Goal: Task Accomplishment & Management: Use online tool/utility

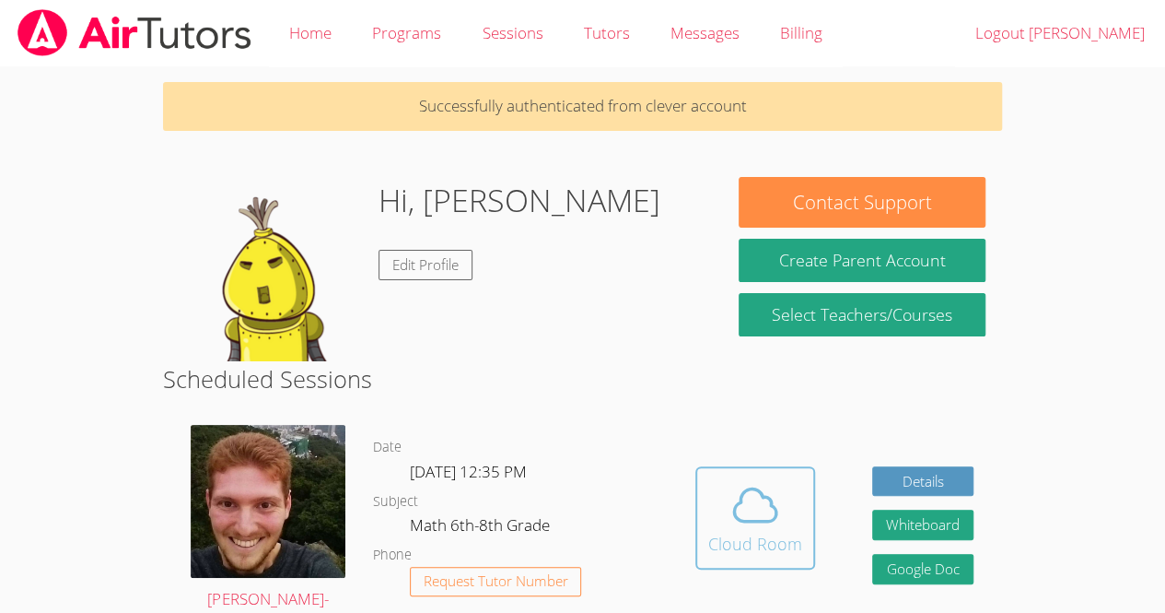
click at [695, 495] on button "Cloud Room" at bounding box center [755, 517] width 120 height 103
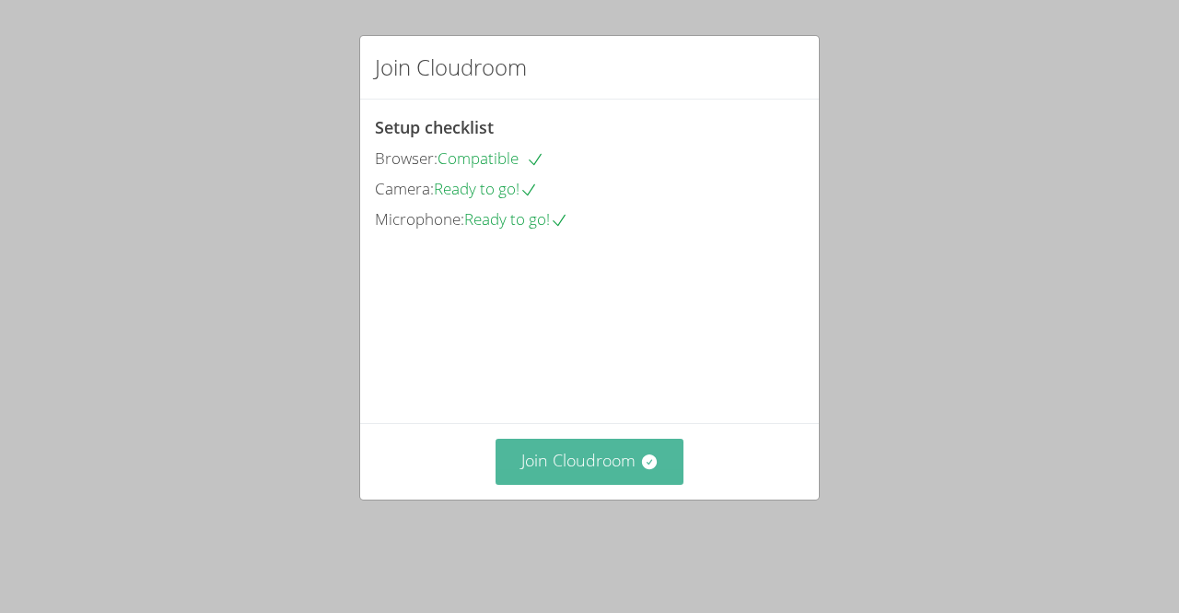
click at [544, 484] on button "Join Cloudroom" at bounding box center [590, 460] width 189 height 45
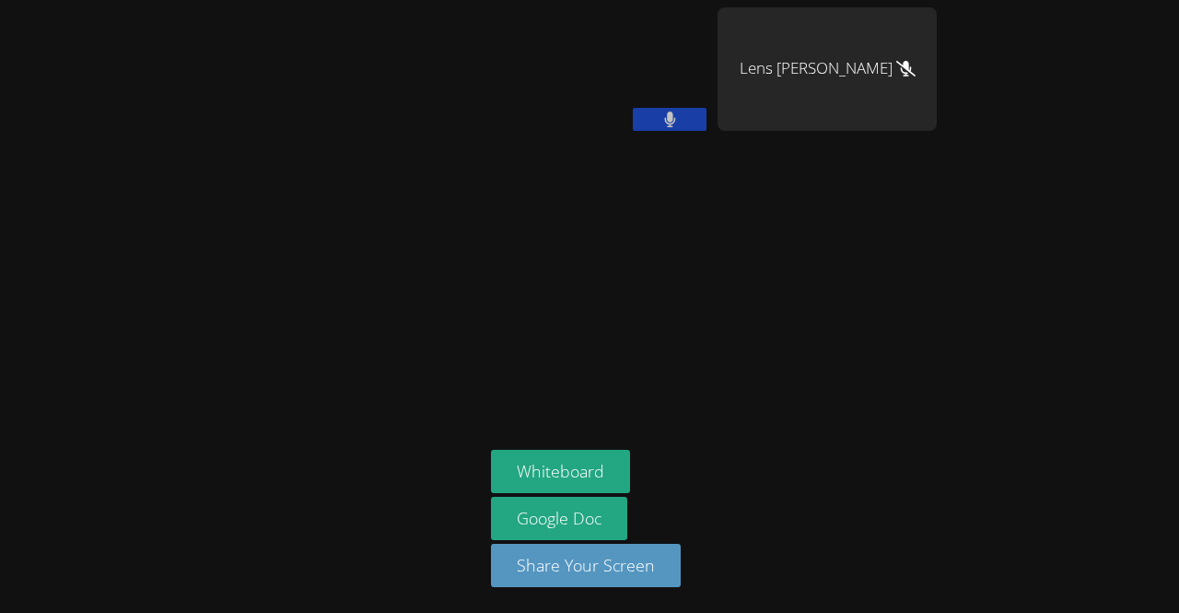
click at [684, 130] on button at bounding box center [670, 119] width 74 height 23
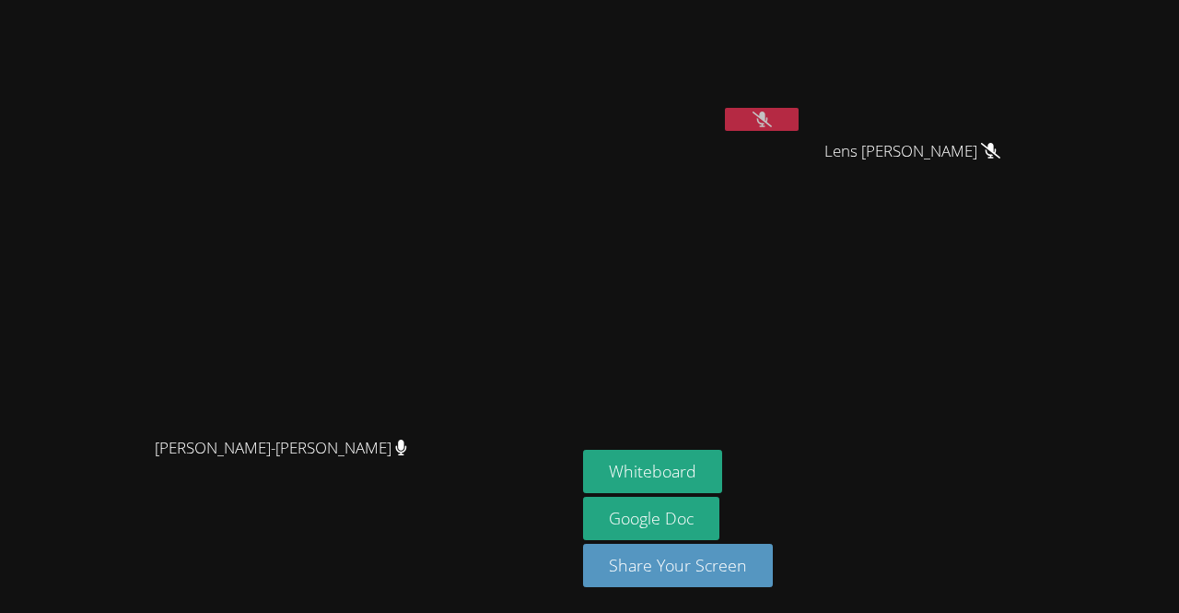
click at [1036, 304] on aside "[PERSON_NAME] [PERSON_NAME] [PERSON_NAME] Google Doc Share Your Screen" at bounding box center [806, 306] width 461 height 613
click at [722, 468] on button "Whiteboard" at bounding box center [652, 471] width 139 height 43
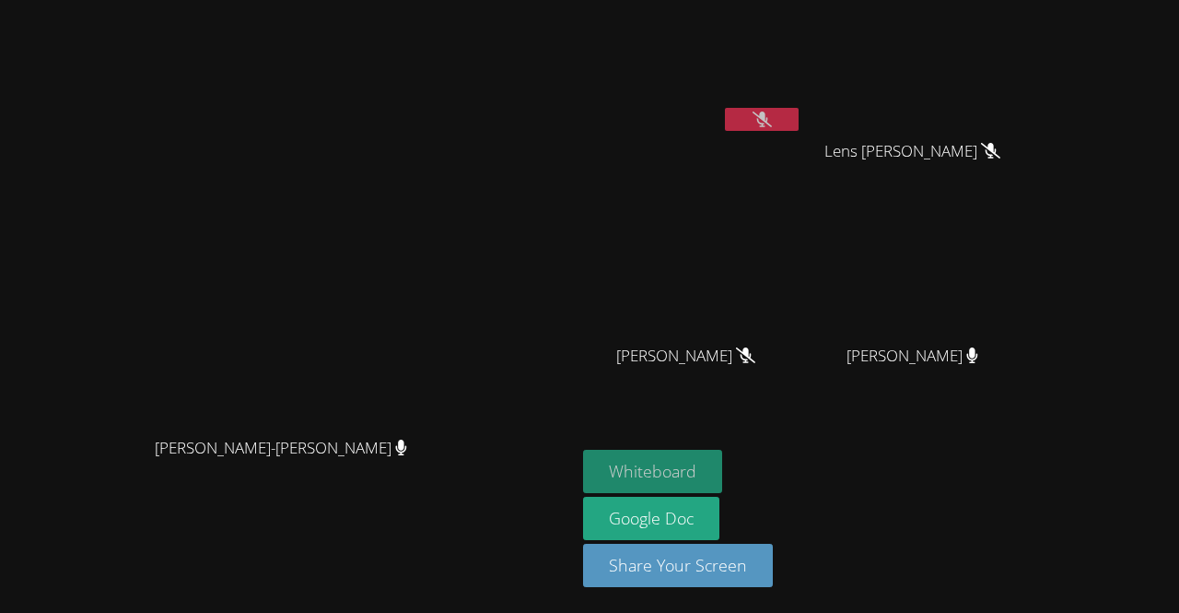
click at [693, 463] on button "Whiteboard" at bounding box center [652, 471] width 139 height 43
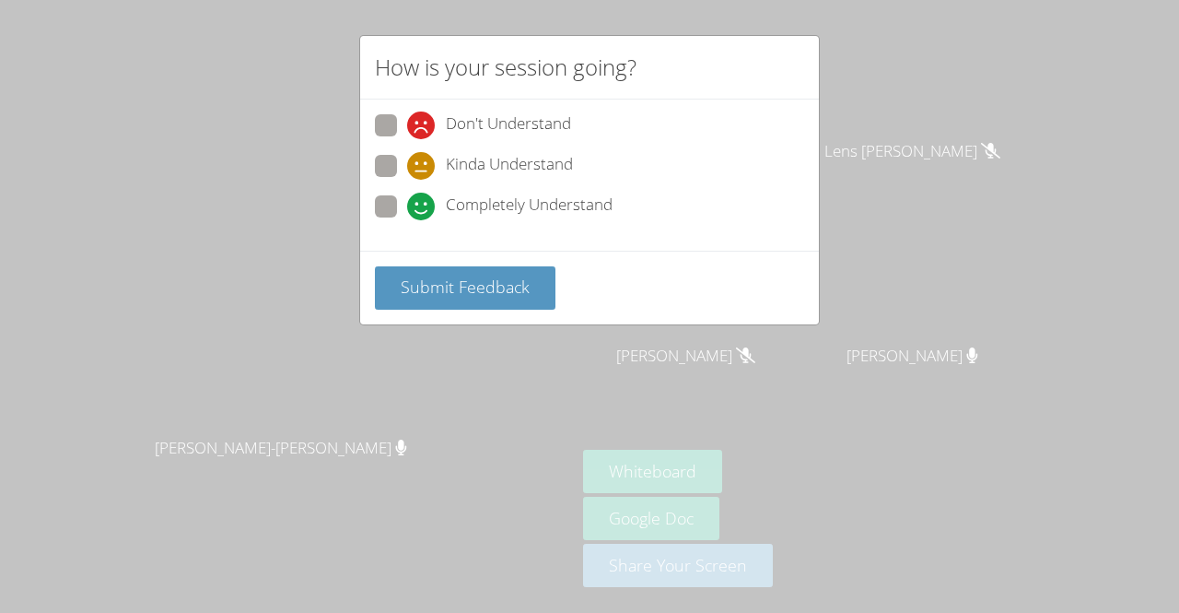
click at [470, 164] on span "Kinda Understand" at bounding box center [509, 166] width 127 height 28
click at [423, 164] on input "Kinda Understand" at bounding box center [415, 163] width 16 height 16
radio input "true"
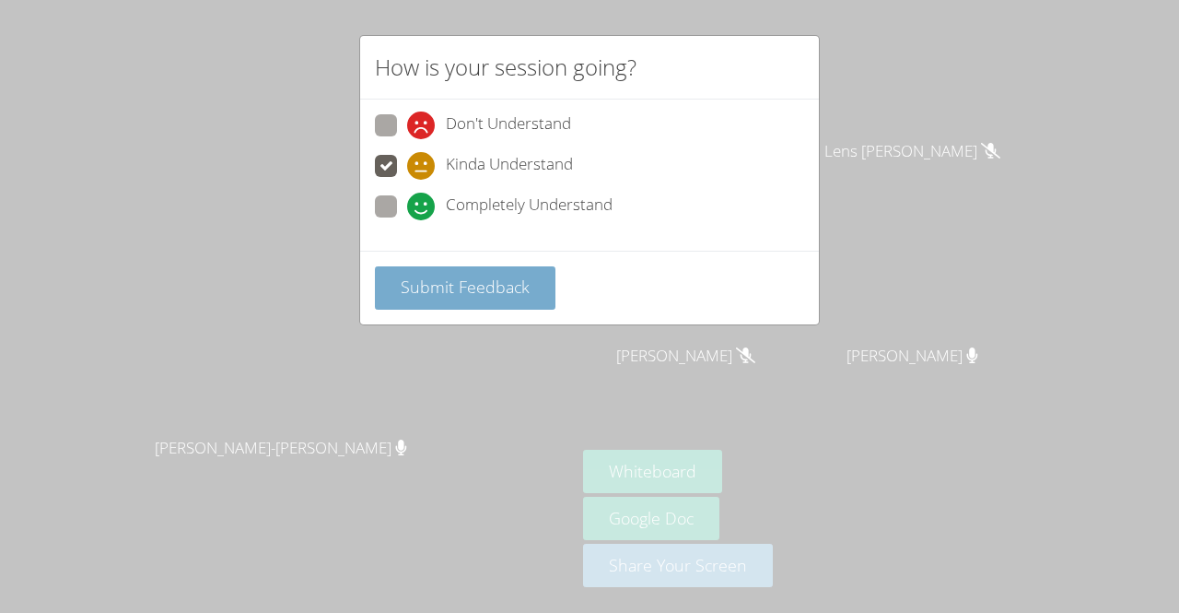
click at [480, 266] on button "Submit Feedback" at bounding box center [465, 287] width 181 height 43
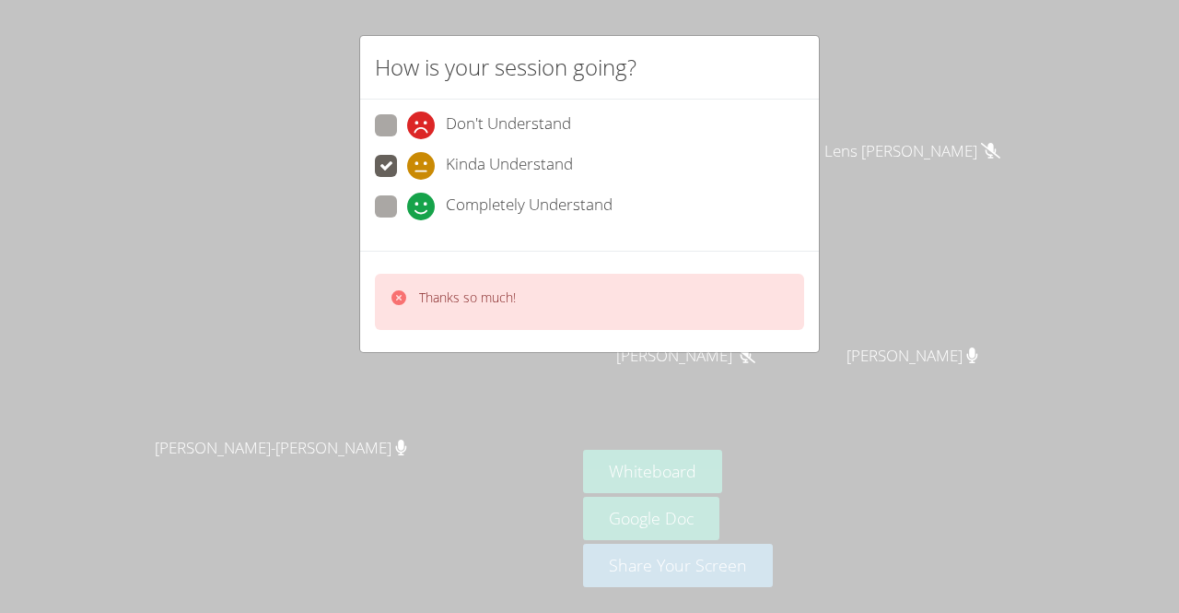
click at [713, 464] on div "How is your session going? Don't Understand Kinda Understand Completely Underst…" at bounding box center [589, 306] width 1179 height 613
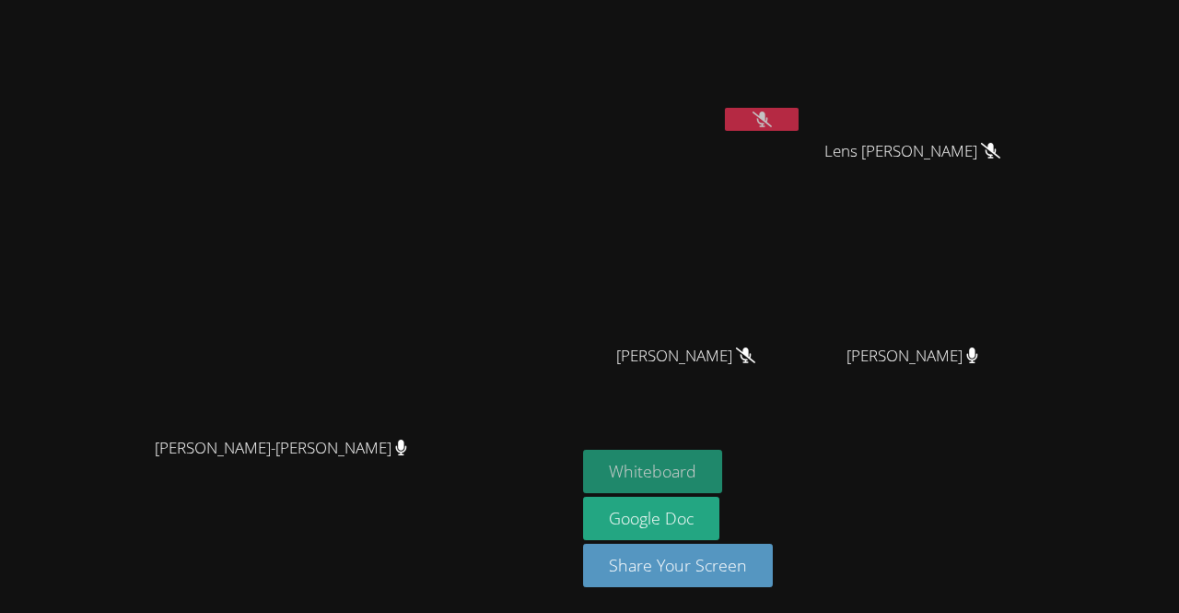
click at [689, 473] on button "Whiteboard" at bounding box center [652, 471] width 139 height 43
click at [772, 111] on icon at bounding box center [762, 119] width 19 height 16
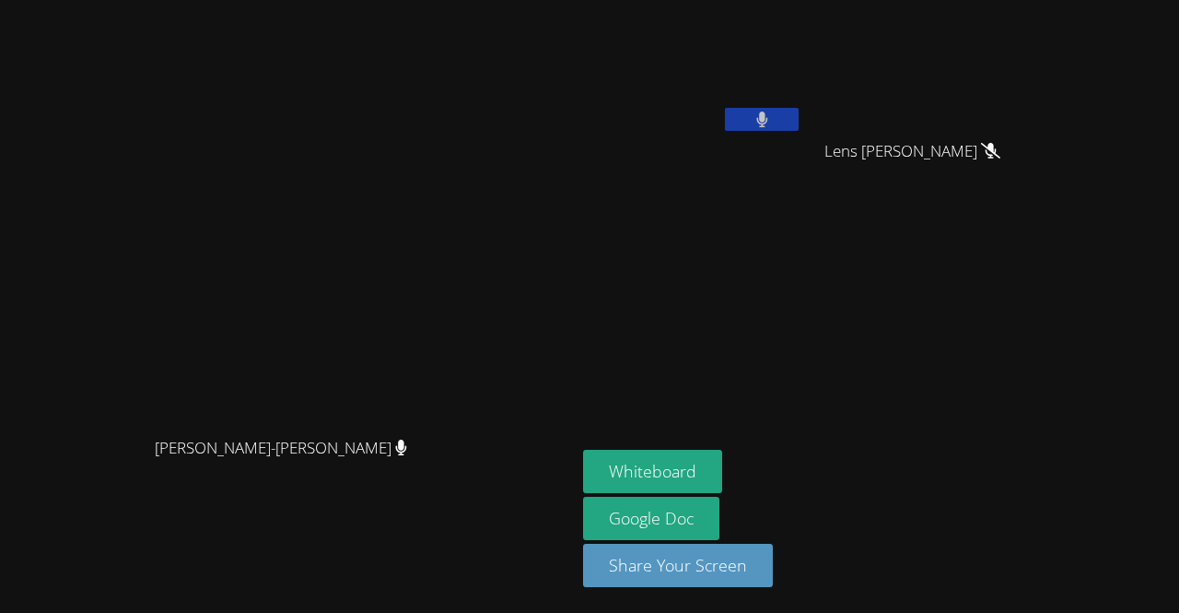
click at [767, 112] on icon at bounding box center [761, 119] width 11 height 16
